Goal: Task Accomplishment & Management: Manage account settings

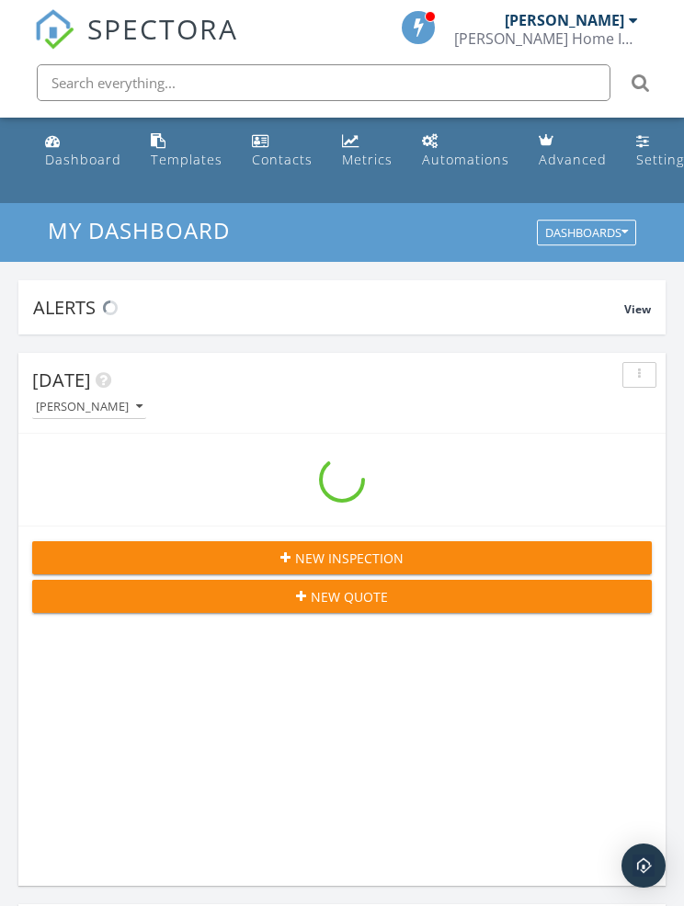
scroll to position [3143, 684]
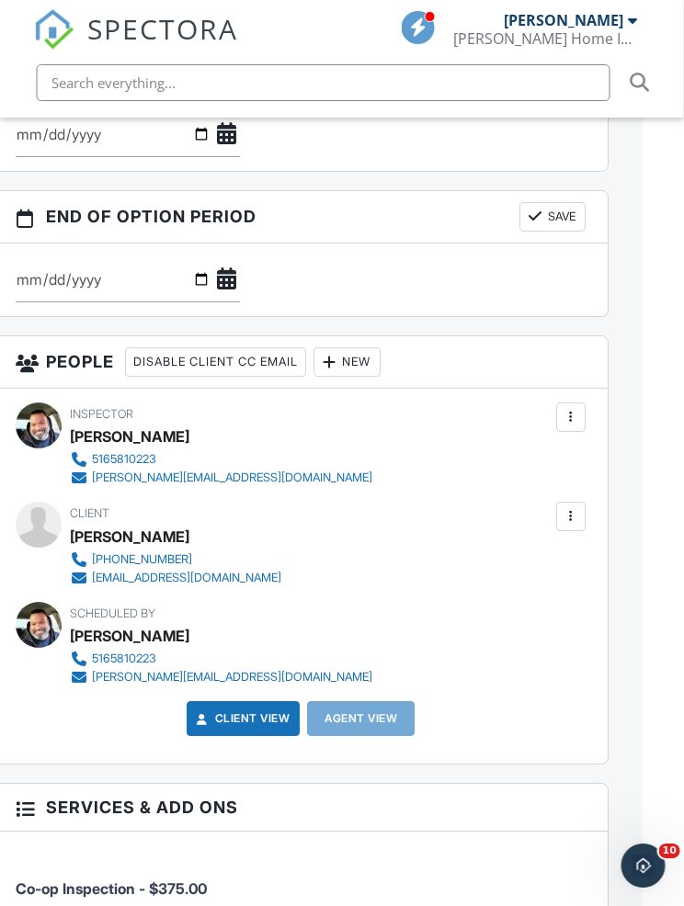
scroll to position [1848, 40]
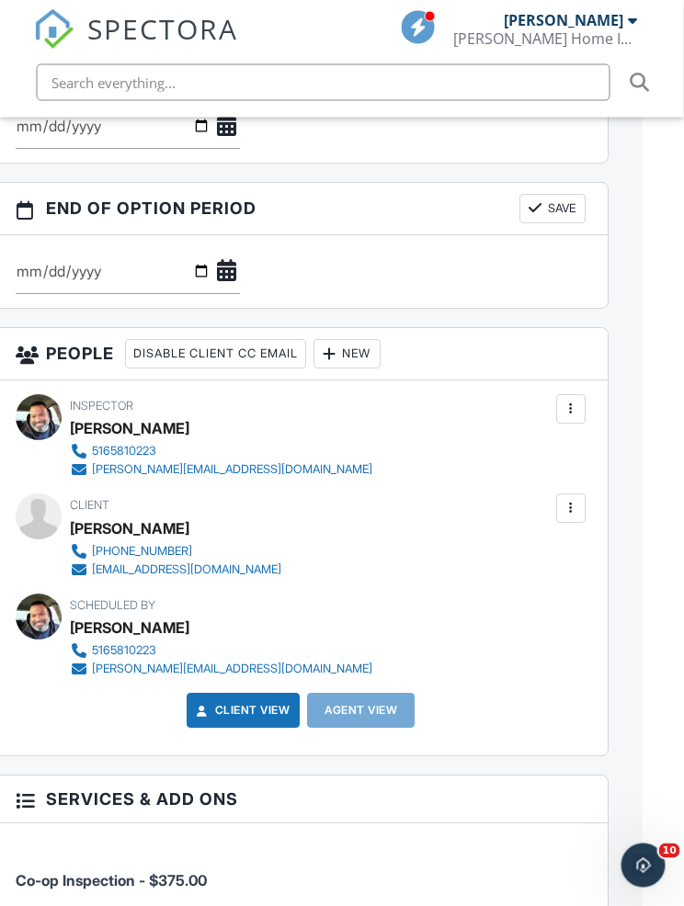
click at [353, 722] on div "Agent View" at bounding box center [361, 711] width 107 height 35
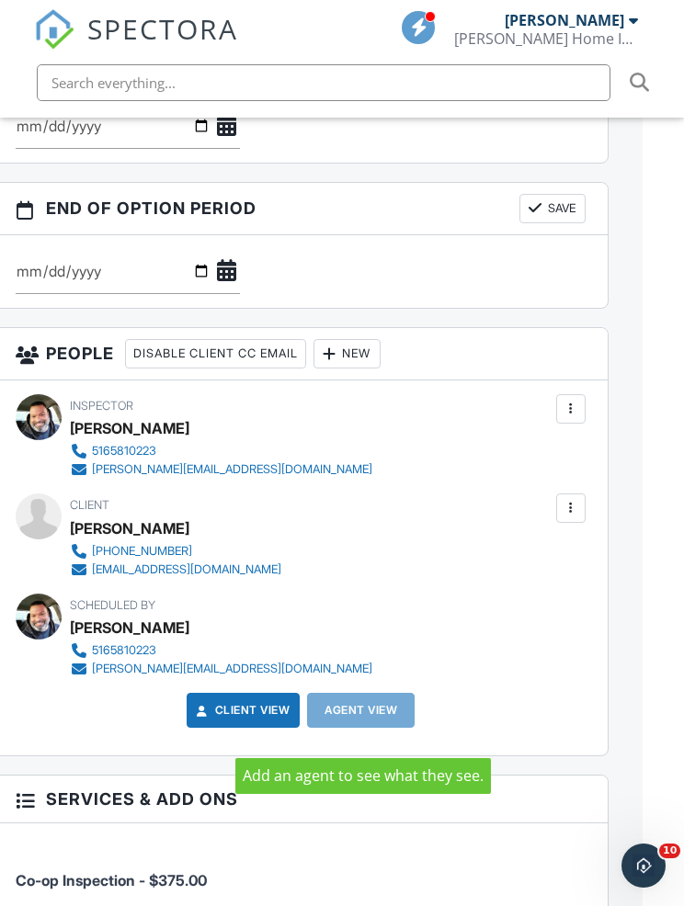
click at [562, 418] on div at bounding box center [570, 409] width 18 height 18
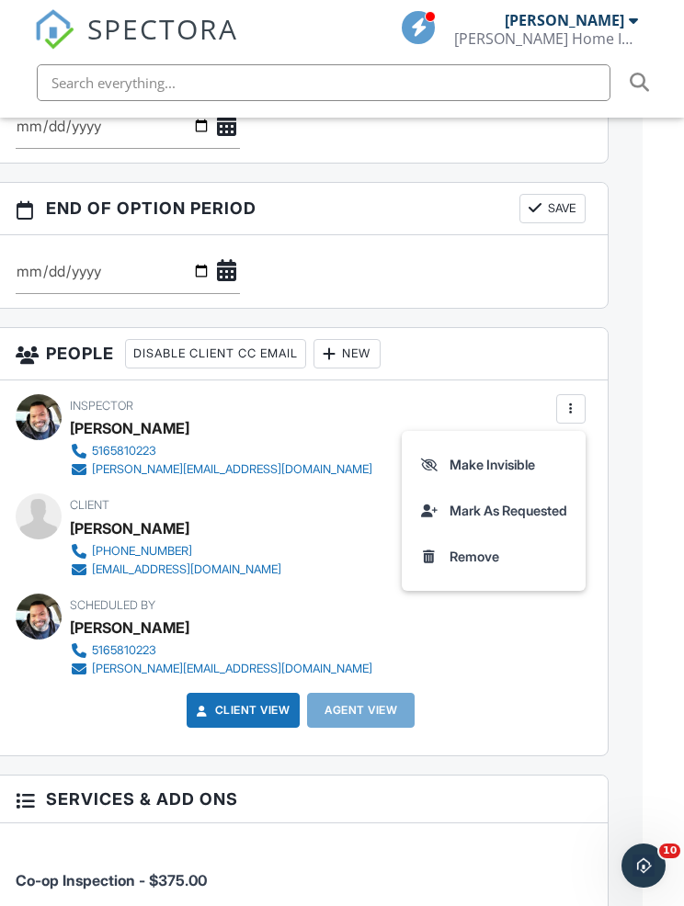
click at [348, 443] on div "Inspector [PERSON_NAME] 5165810223 [PERSON_NAME][EMAIL_ADDRESS][DOMAIN_NAME]" at bounding box center [301, 436] width 570 height 85
click at [357, 365] on div "New" at bounding box center [346, 353] width 67 height 29
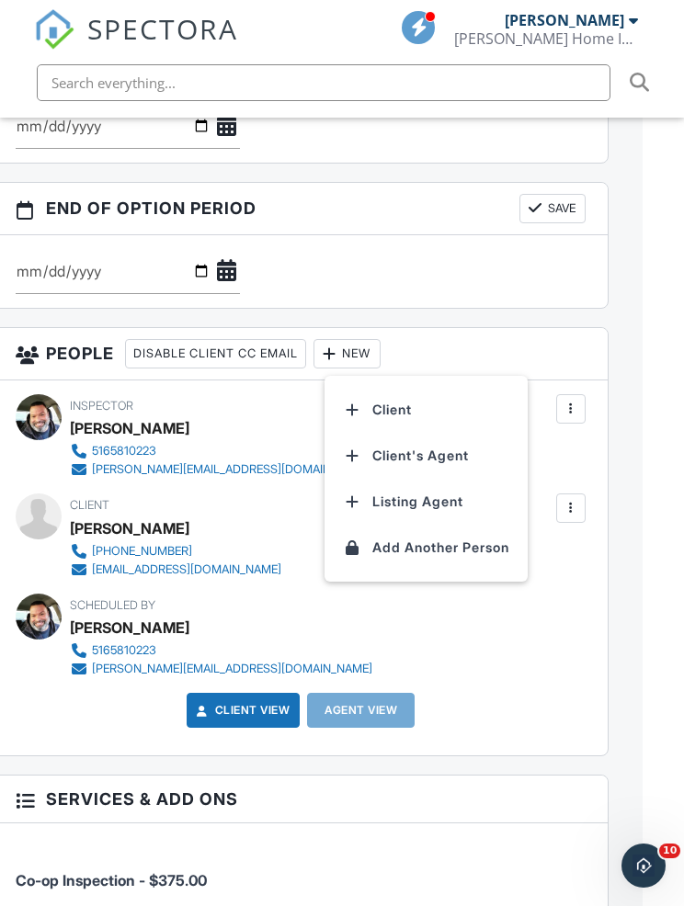
click at [390, 468] on li "Client's Agent" at bounding box center [425, 456] width 181 height 46
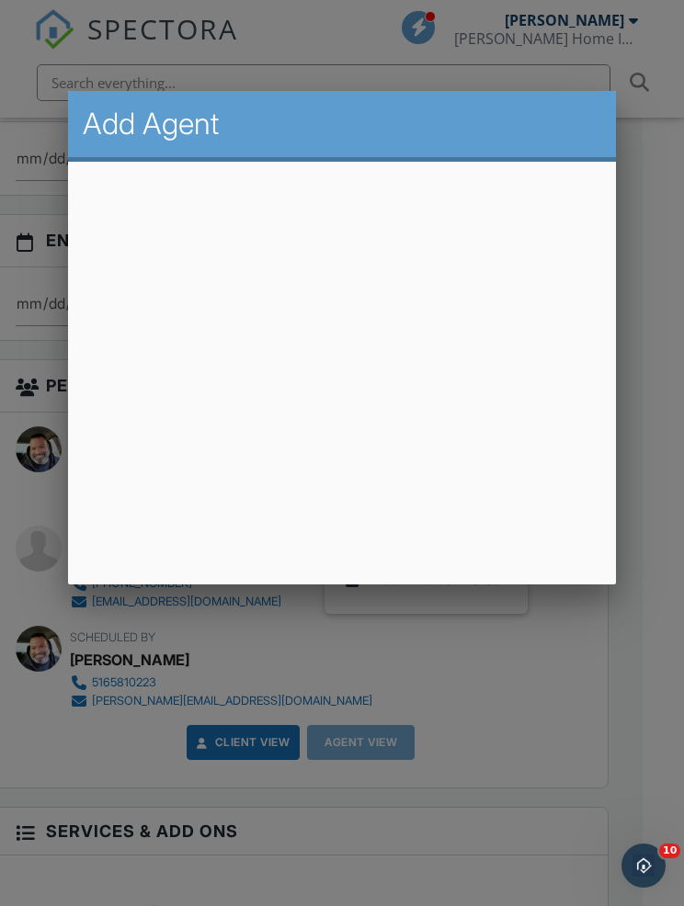
scroll to position [1849, 0]
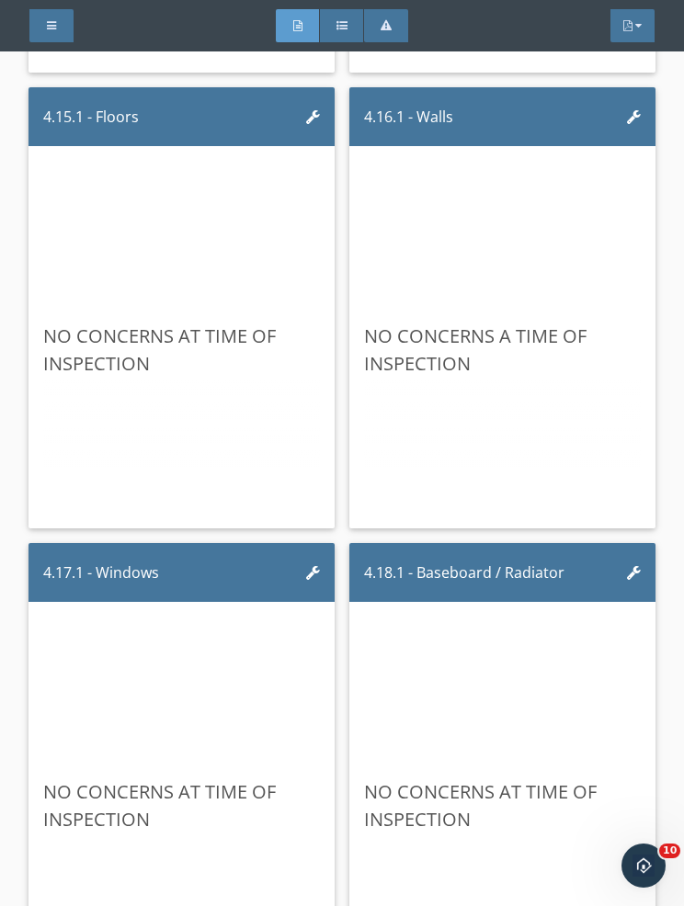
scroll to position [16463, 0]
